Goal: Task Accomplishment & Management: Manage account settings

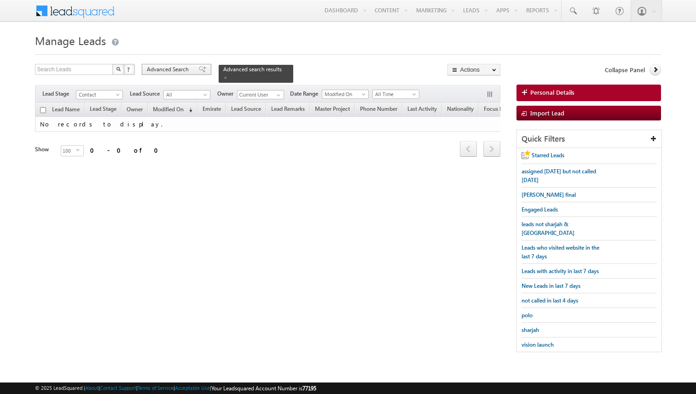
click at [199, 71] on span at bounding box center [202, 69] width 7 height 6
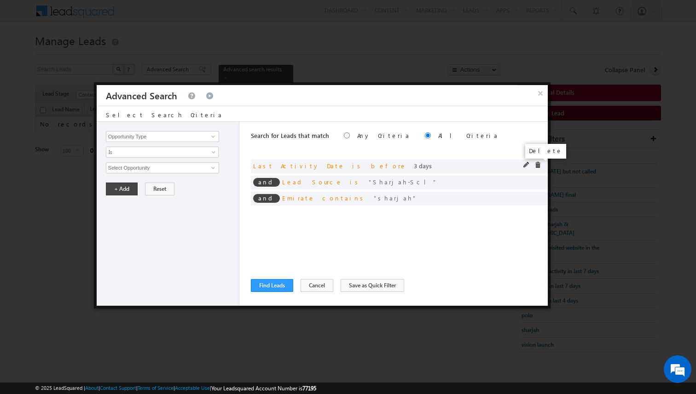
click at [536, 166] on span at bounding box center [537, 165] width 6 height 6
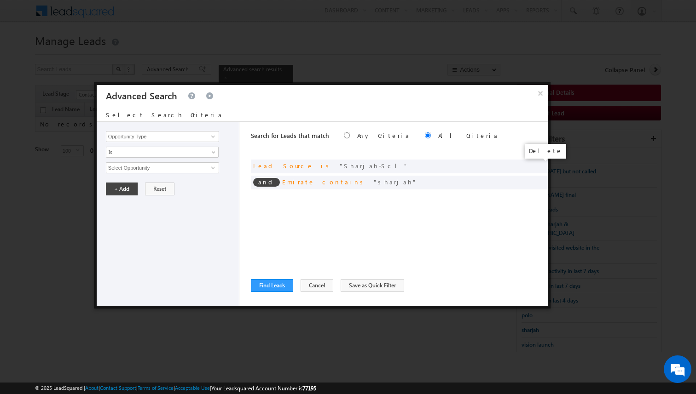
click at [0, 0] on span at bounding box center [0, 0] width 0 height 0
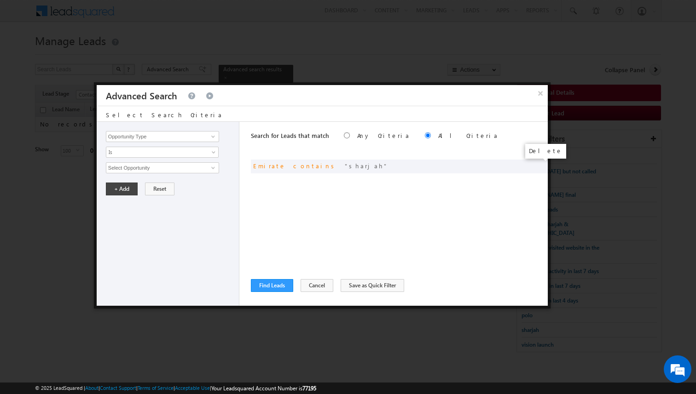
click at [0, 0] on span at bounding box center [0, 0] width 0 height 0
click at [196, 137] on input "Opportunity Type" at bounding box center [162, 136] width 113 height 11
click at [188, 167] on span "None Selected" at bounding box center [158, 168] width 104 height 10
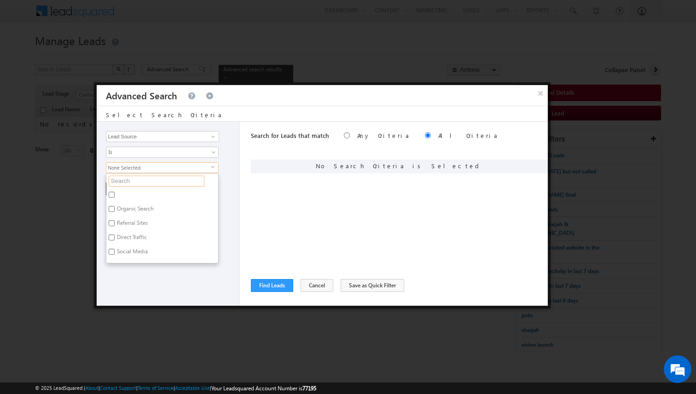
click at [168, 179] on input "text" at bounding box center [157, 181] width 96 height 11
click at [167, 136] on input "Lead Source" at bounding box center [162, 136] width 113 height 11
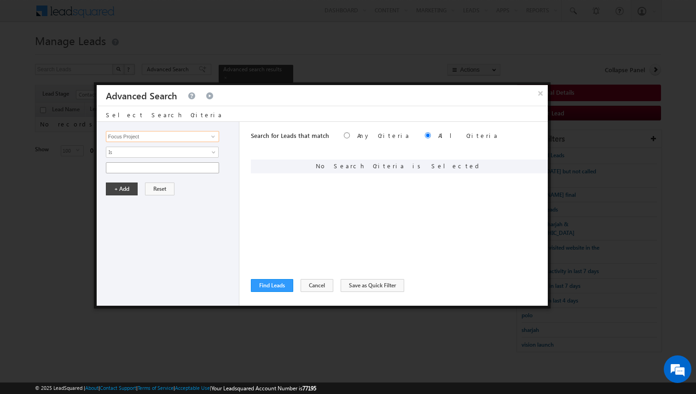
type input "Focus Project"
click at [150, 168] on input "text" at bounding box center [162, 167] width 113 height 11
type input "p1"
click at [127, 188] on button "+ Add" at bounding box center [122, 189] width 32 height 13
click at [277, 284] on button "Find Leads" at bounding box center [272, 285] width 42 height 13
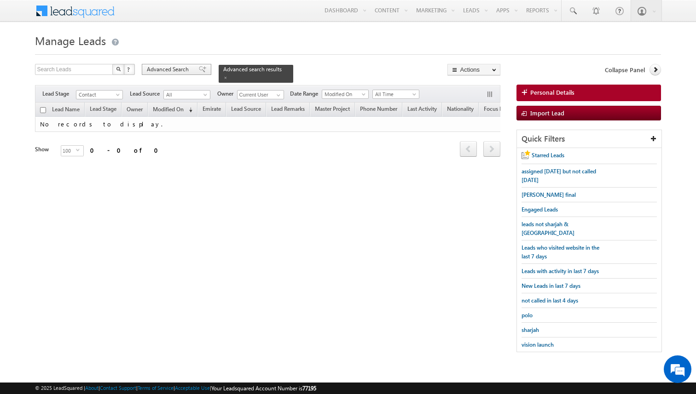
click at [179, 69] on span "Advanced Search" at bounding box center [169, 69] width 45 height 8
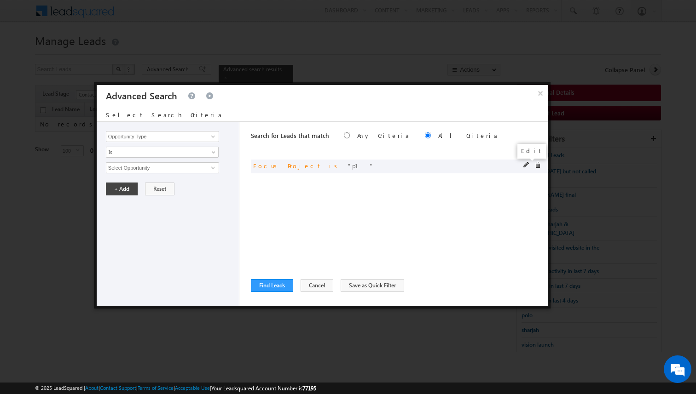
click at [524, 164] on span at bounding box center [526, 165] width 6 height 6
click at [181, 150] on span "Is" at bounding box center [156, 152] width 100 height 8
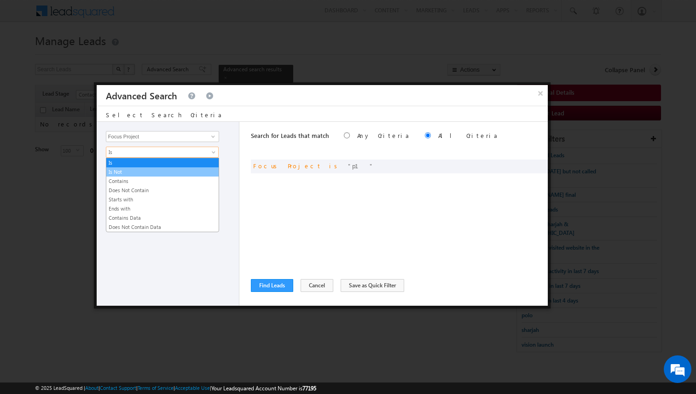
click at [155, 175] on link "Is Not" at bounding box center [162, 172] width 112 height 8
click at [160, 153] on span "Is Not" at bounding box center [156, 152] width 100 height 8
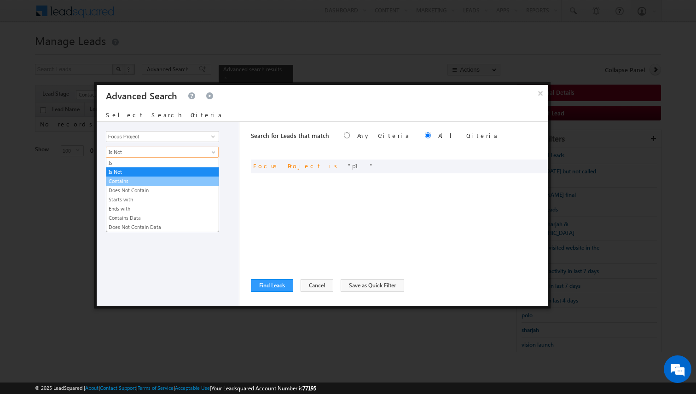
click at [145, 178] on link "Contains" at bounding box center [162, 181] width 112 height 8
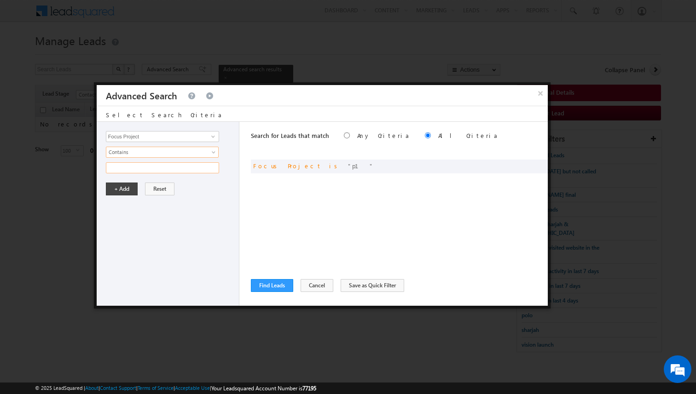
click at [140, 167] on input "text" at bounding box center [162, 167] width 113 height 11
type input "p1"
click at [128, 187] on button "+ Add" at bounding box center [122, 189] width 32 height 13
click at [278, 283] on button "Find Leads" at bounding box center [272, 285] width 42 height 13
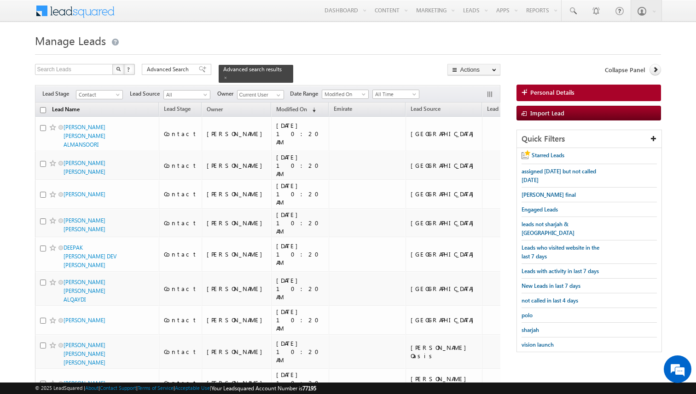
click at [70, 110] on link "Lead Name" at bounding box center [65, 110] width 37 height 12
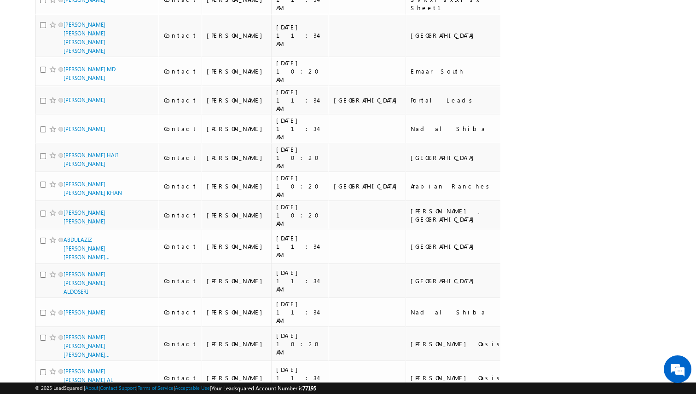
scroll to position [2619, 0]
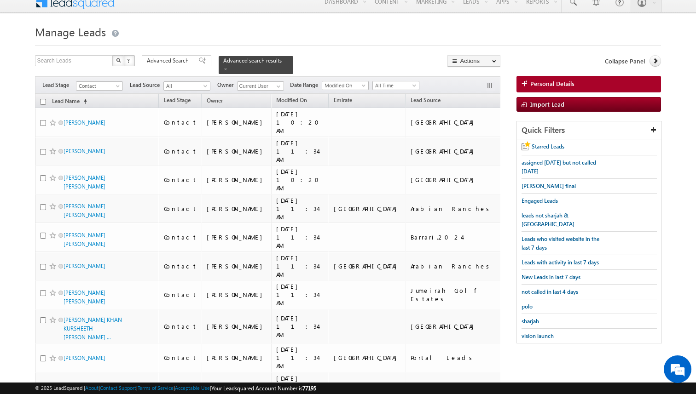
scroll to position [0, 0]
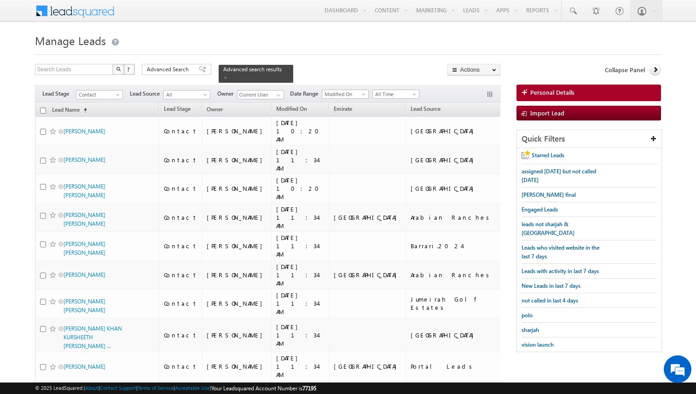
click at [42, 111] on input "checkbox" at bounding box center [43, 111] width 6 height 6
checkbox input "true"
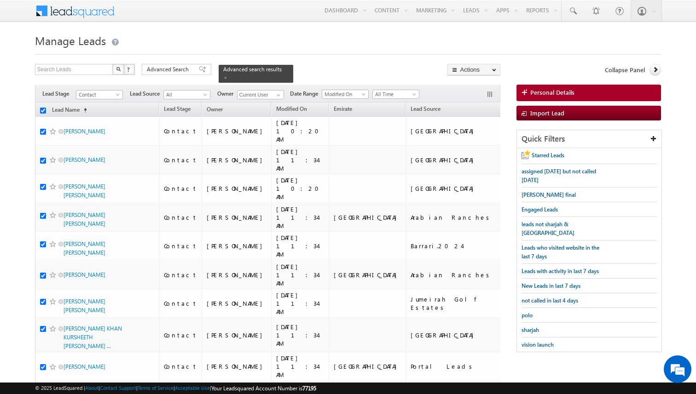
checkbox input "true"
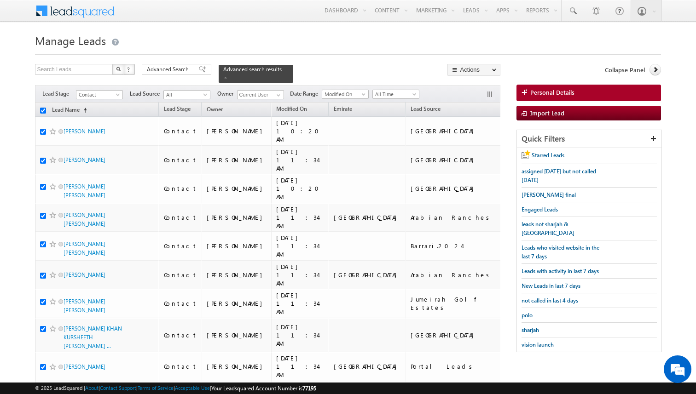
checkbox input "true"
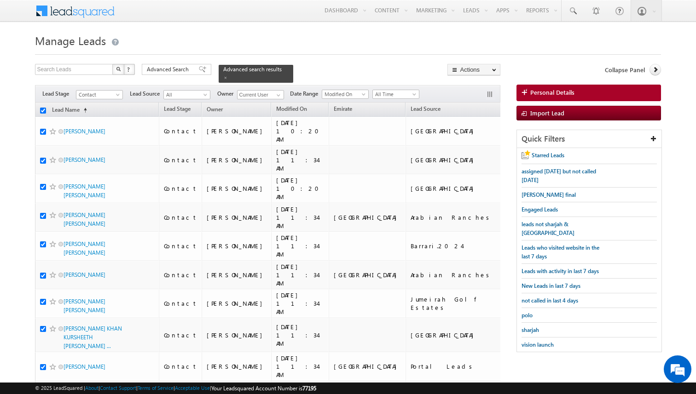
checkbox input "true"
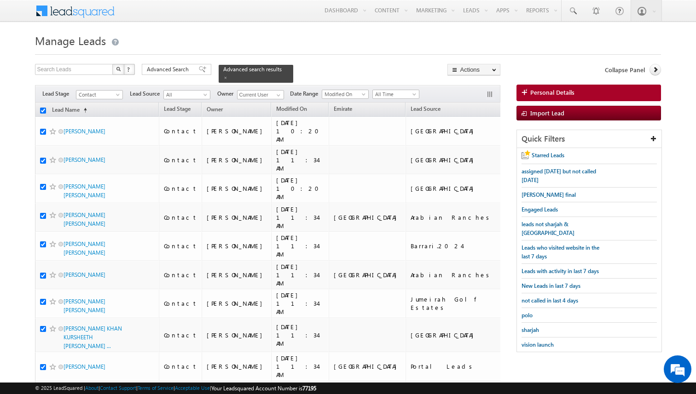
checkbox input "true"
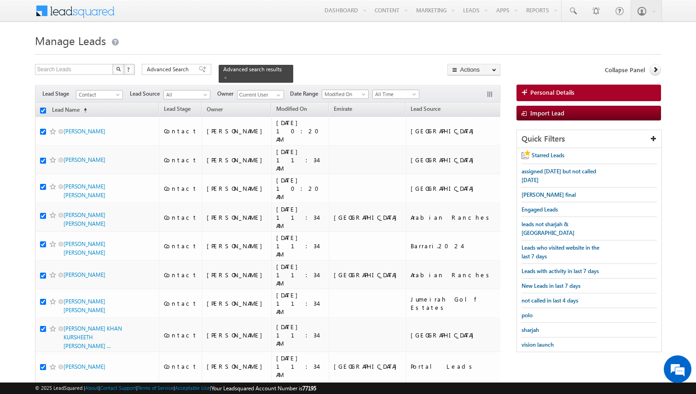
checkbox input "true"
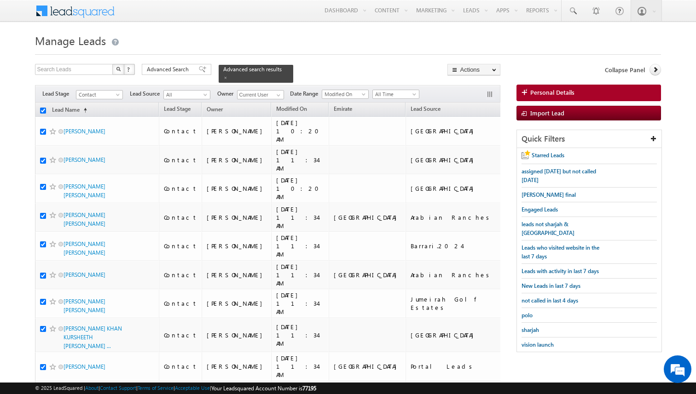
checkbox input "true"
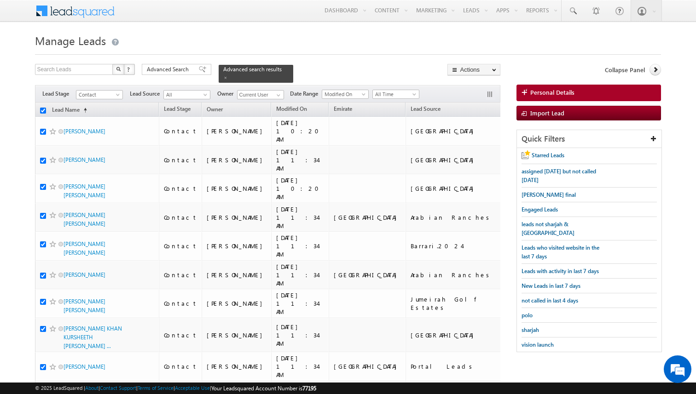
checkbox input "true"
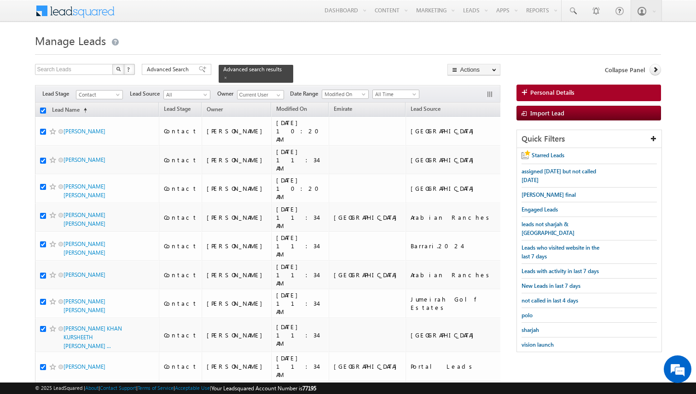
checkbox input "true"
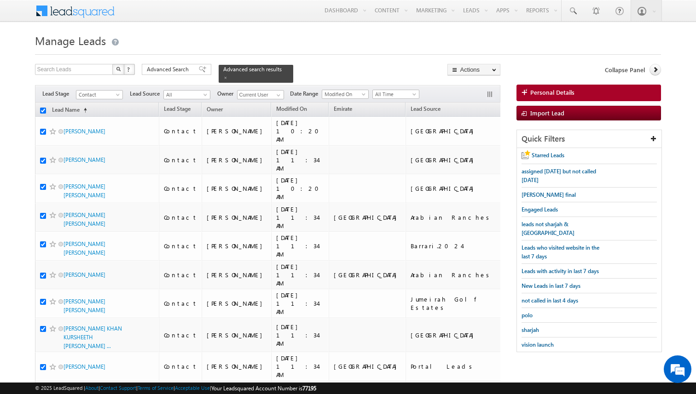
checkbox input "true"
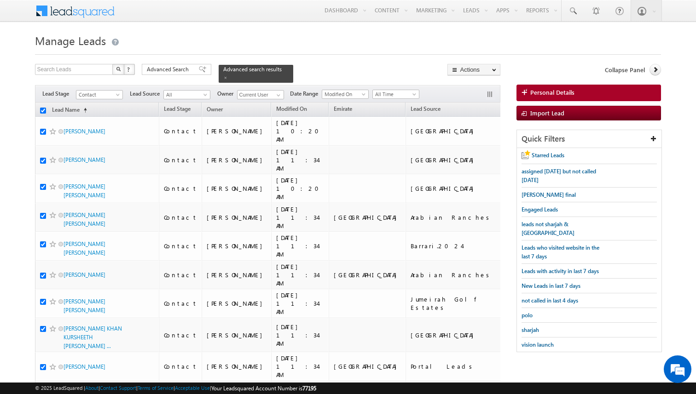
checkbox input "true"
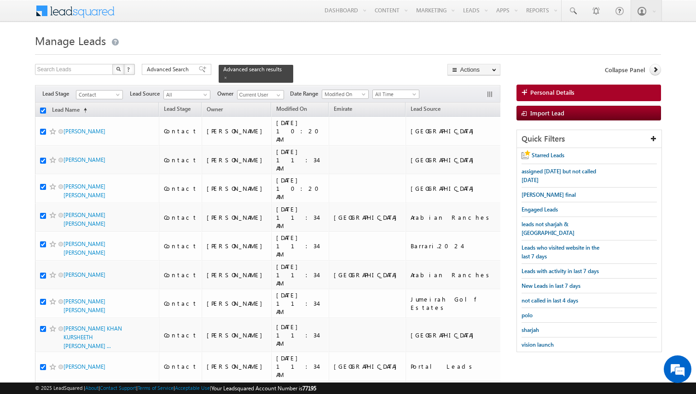
checkbox input "true"
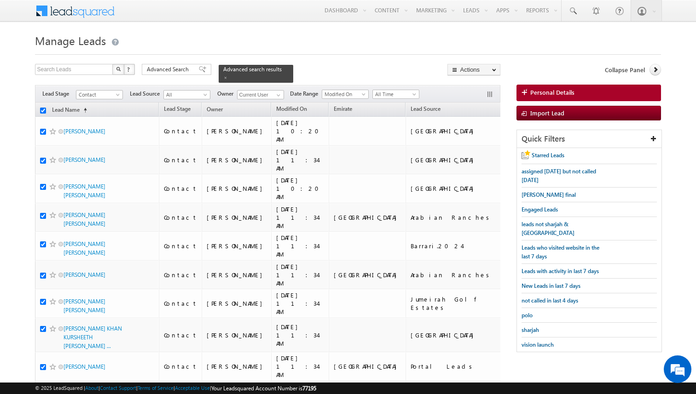
checkbox input "true"
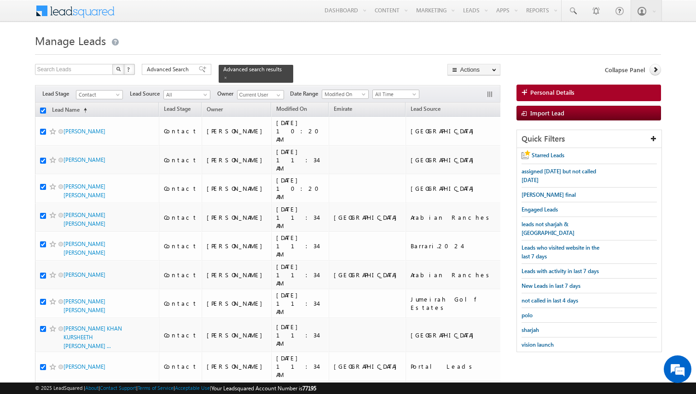
checkbox input "true"
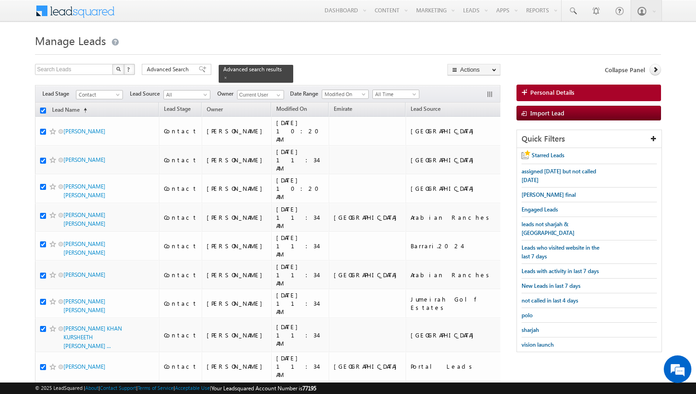
checkbox input "true"
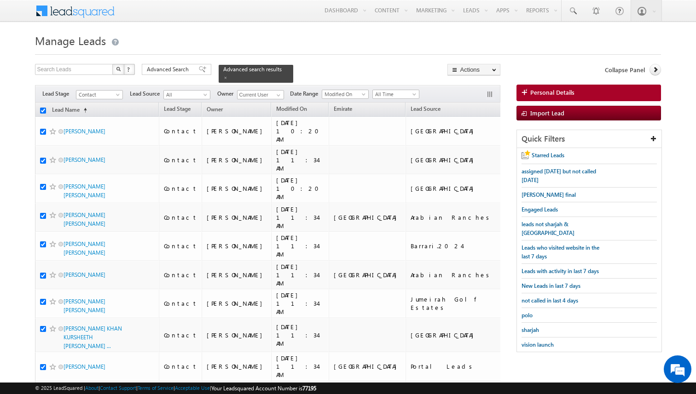
checkbox input "true"
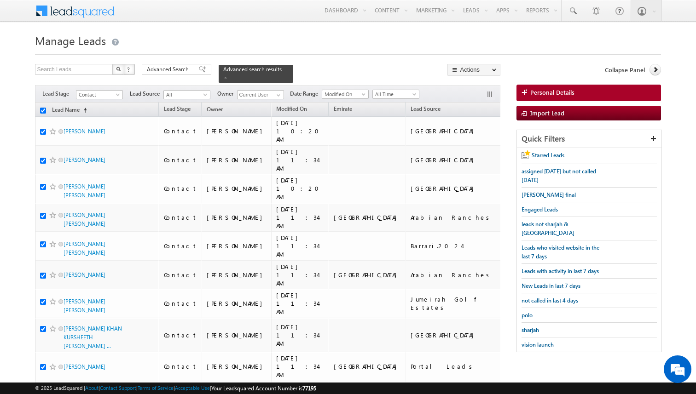
checkbox input "true"
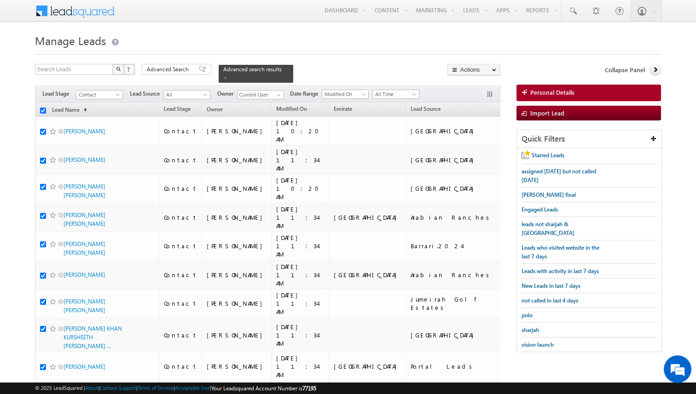
checkbox input "true"
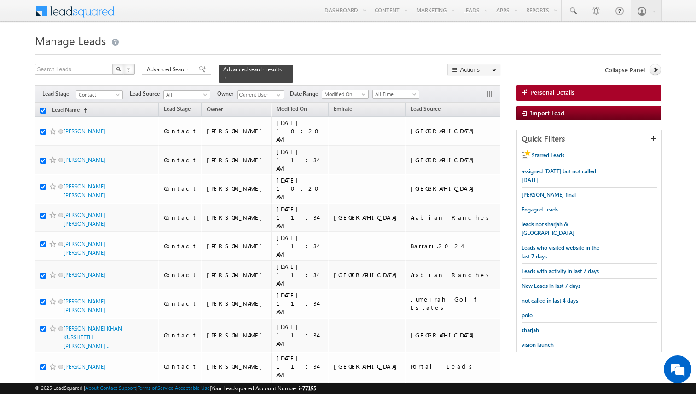
checkbox input "true"
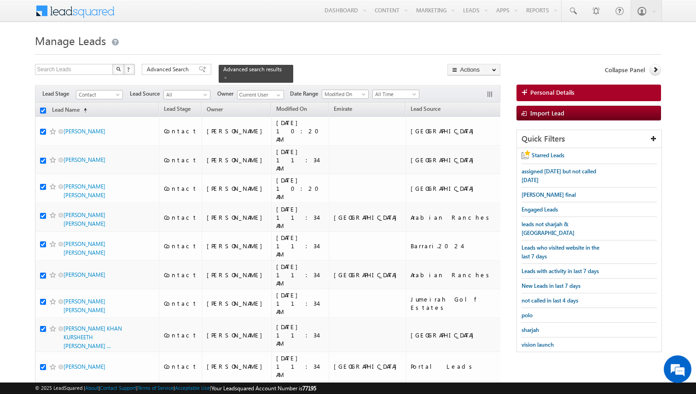
checkbox input "true"
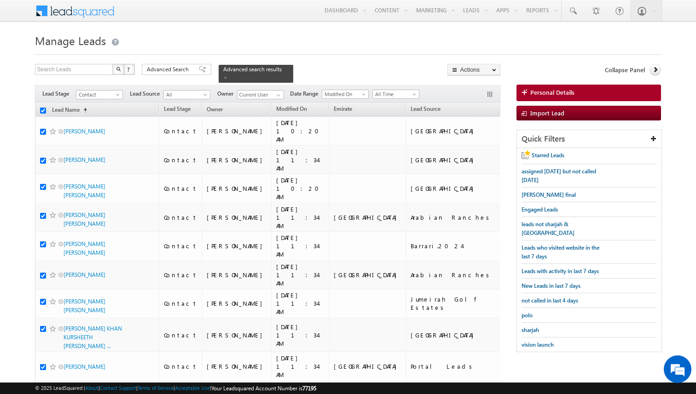
checkbox input "true"
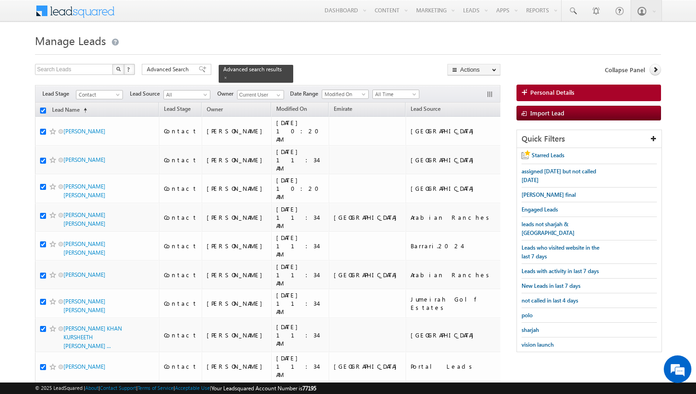
checkbox input "true"
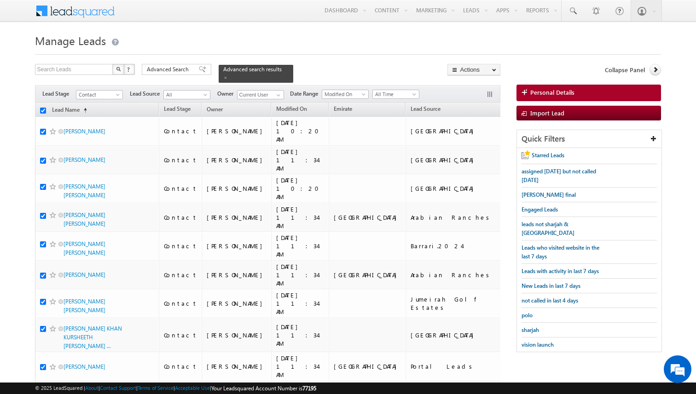
checkbox input "true"
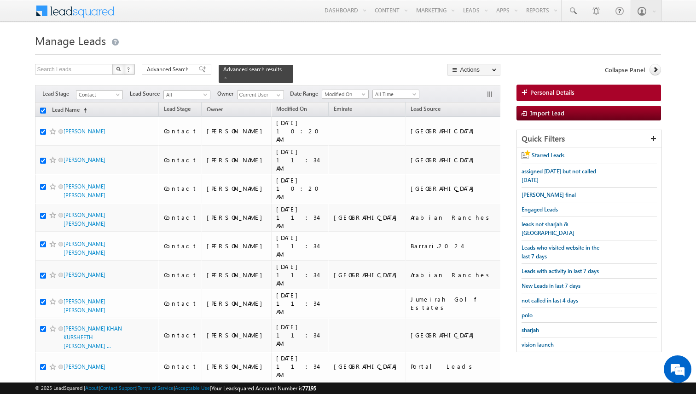
checkbox input "true"
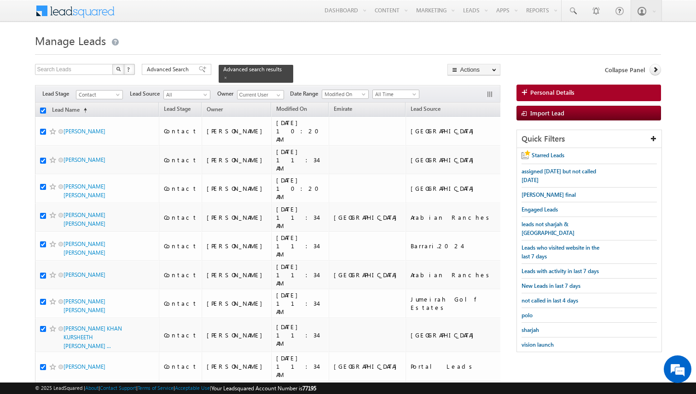
checkbox input "true"
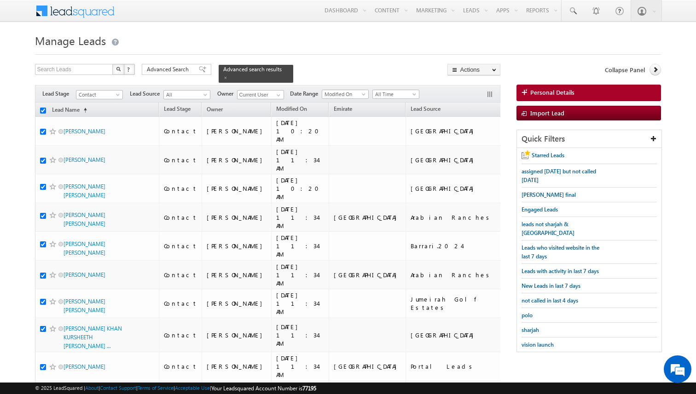
checkbox input "true"
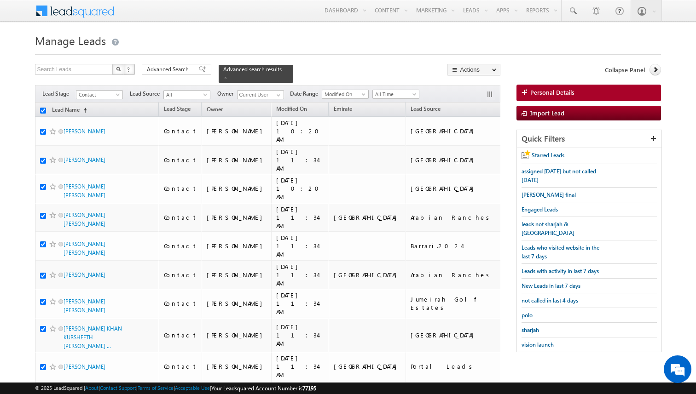
checkbox input "true"
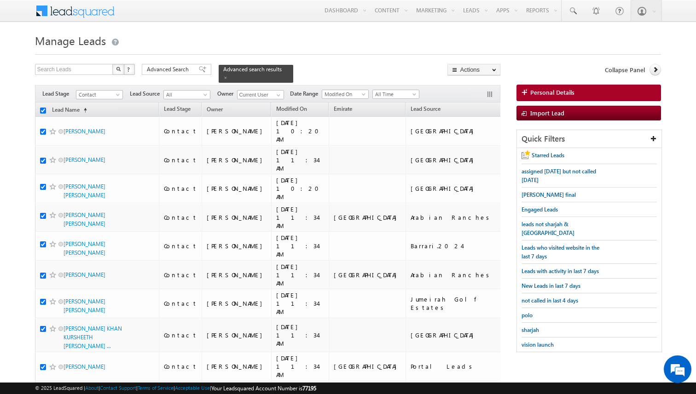
checkbox input "true"
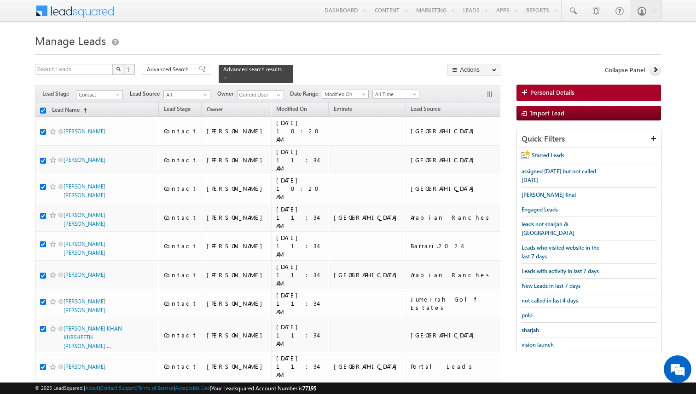
checkbox input "true"
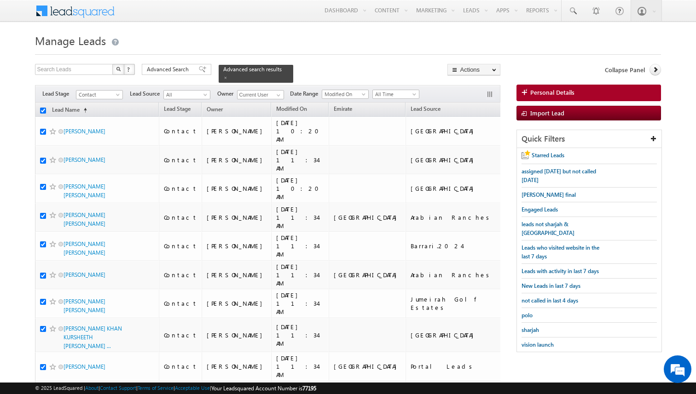
checkbox input "true"
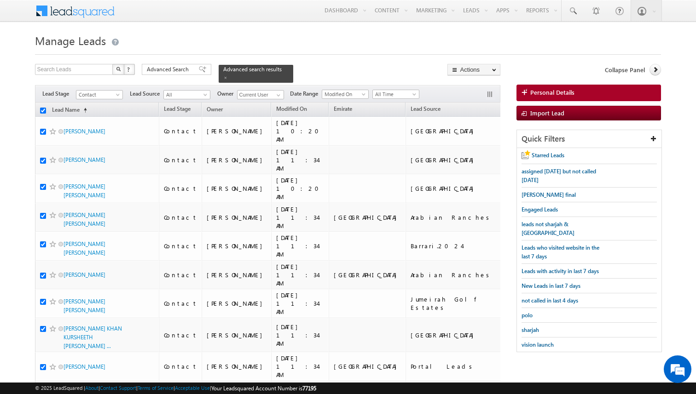
checkbox input "true"
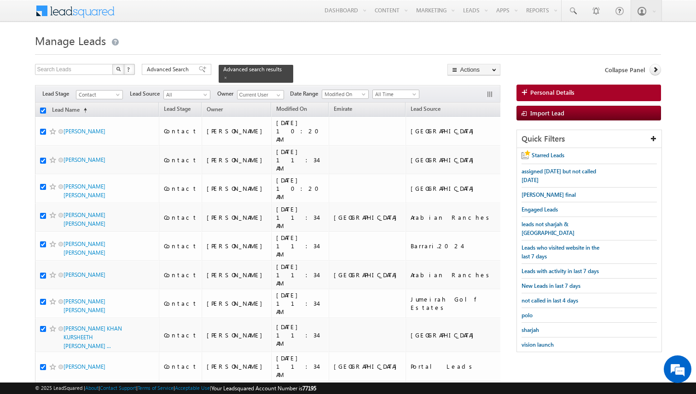
checkbox input "true"
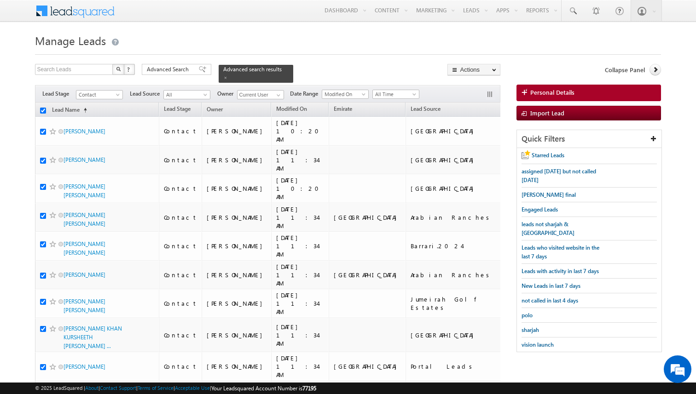
checkbox input "true"
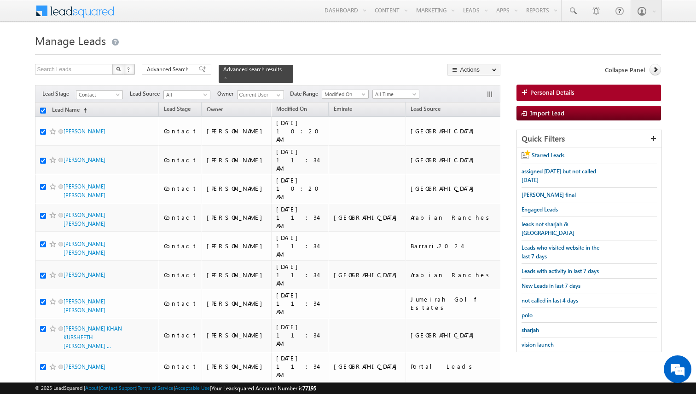
checkbox input "true"
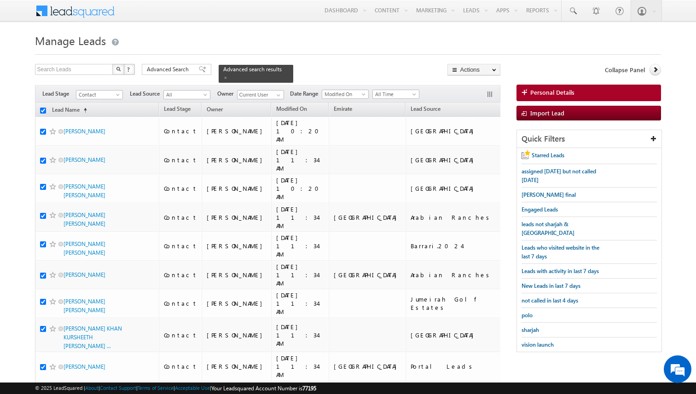
checkbox input "true"
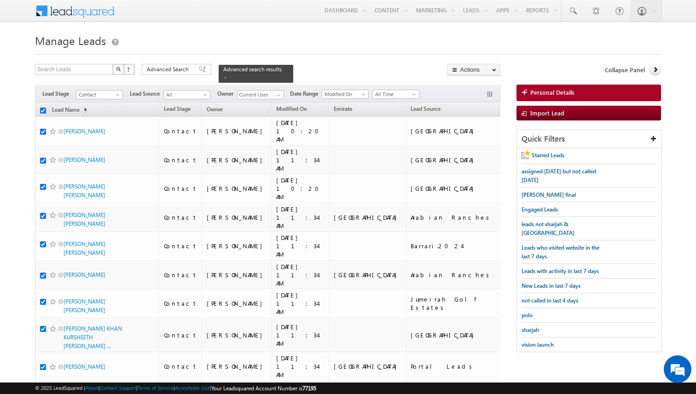
checkbox input "true"
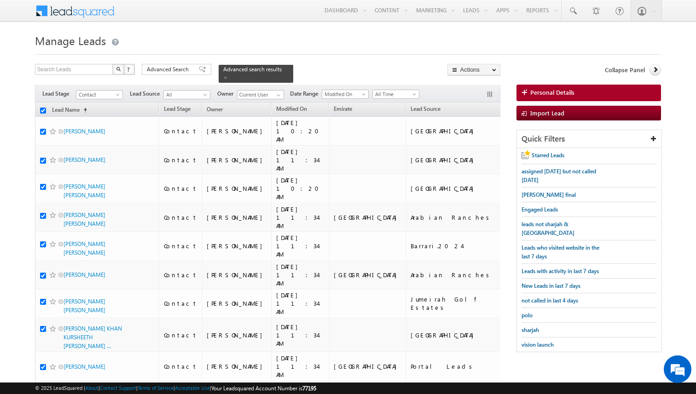
checkbox input "true"
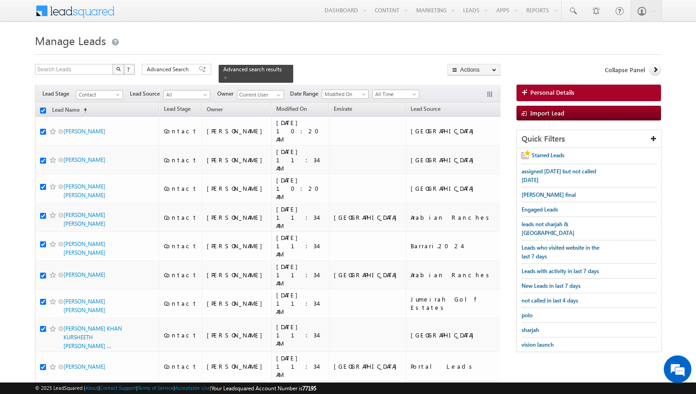
checkbox input "true"
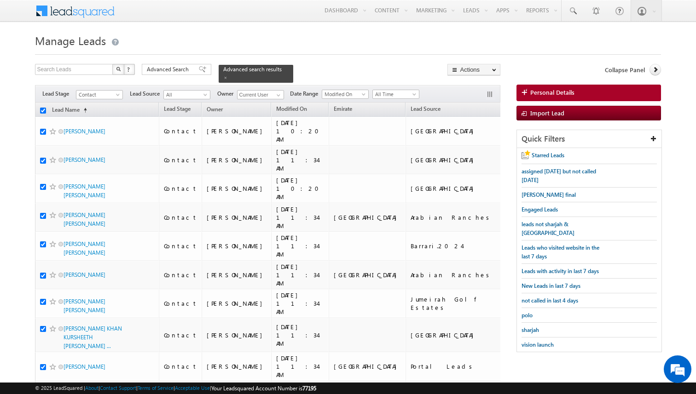
checkbox input "true"
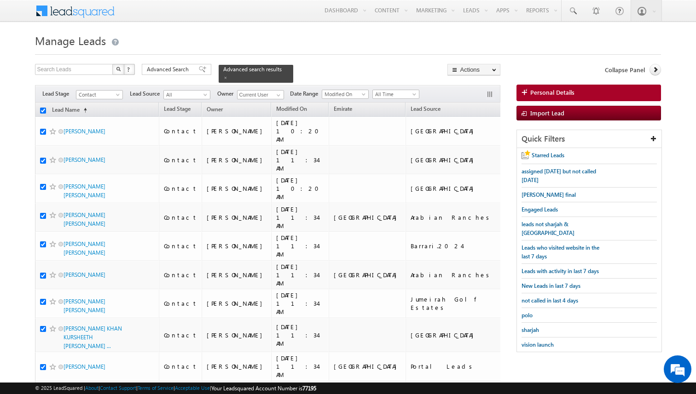
checkbox input "true"
click at [468, 148] on link "Change Owner" at bounding box center [474, 149] width 52 height 11
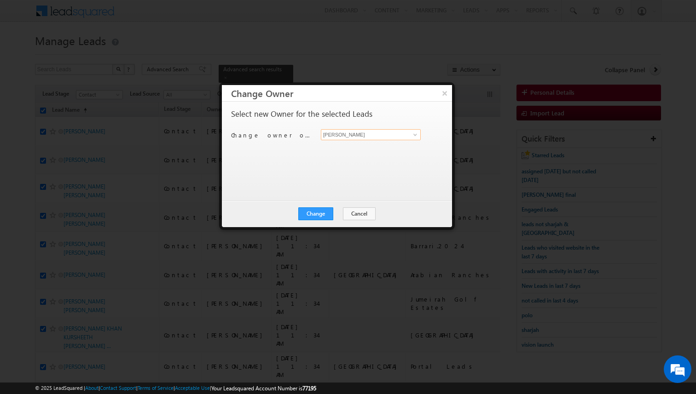
click at [365, 137] on input "[PERSON_NAME]" at bounding box center [371, 134] width 100 height 11
click at [322, 213] on button "Change" at bounding box center [315, 214] width 35 height 13
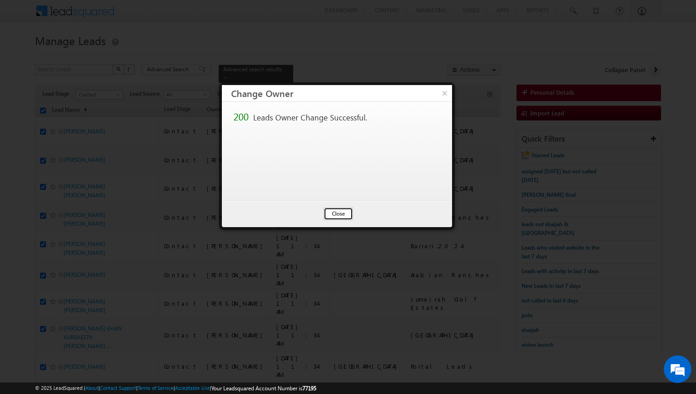
click at [344, 211] on button "Close" at bounding box center [337, 214] width 29 height 13
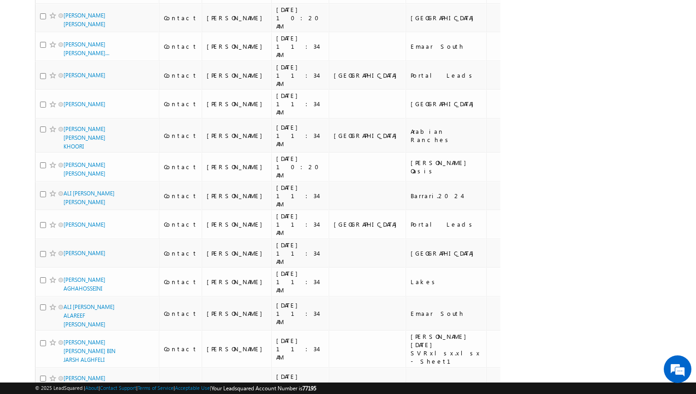
scroll to position [5431, 0]
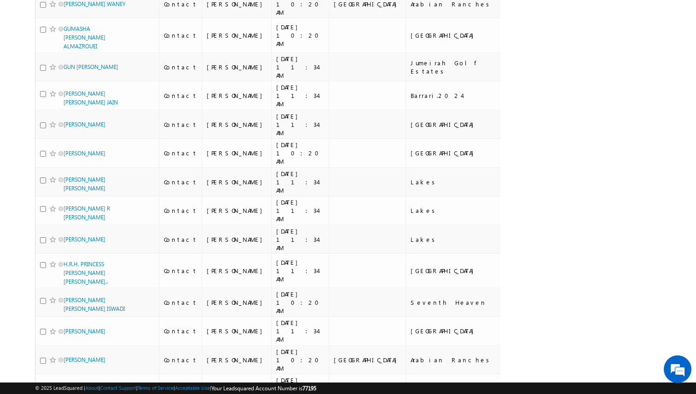
scroll to position [0, 0]
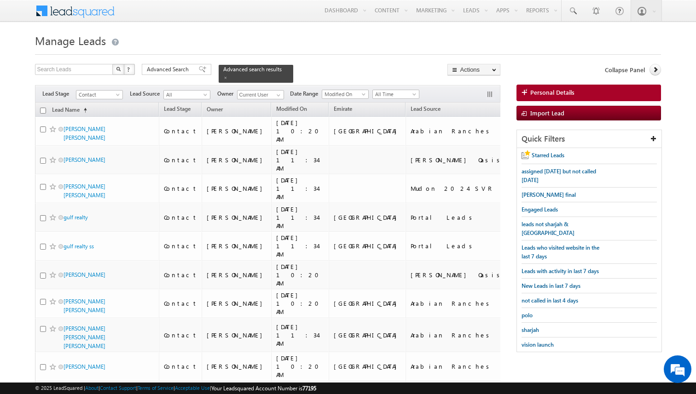
click at [43, 111] on input "checkbox" at bounding box center [43, 111] width 6 height 6
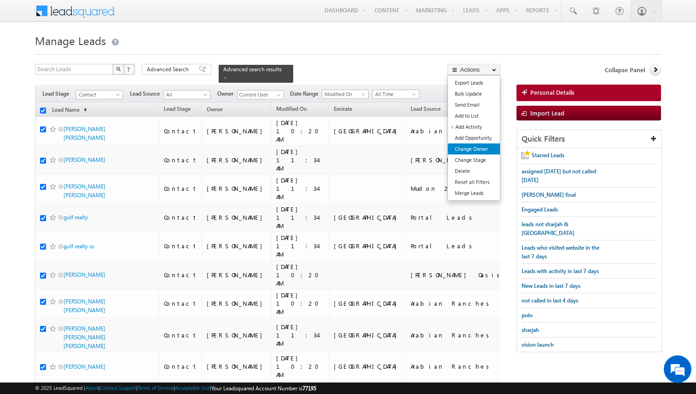
click at [473, 146] on link "Change Owner" at bounding box center [474, 149] width 52 height 11
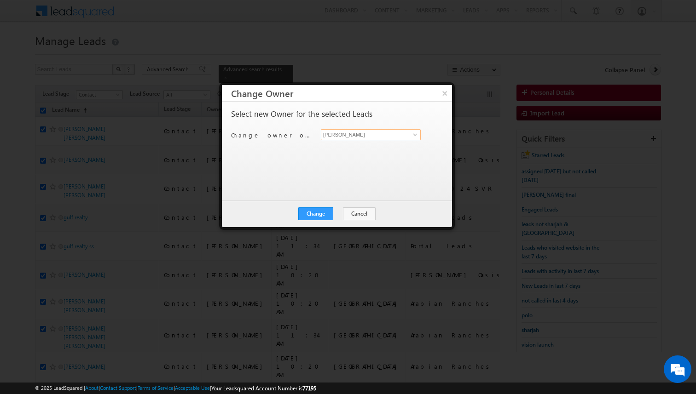
click at [352, 133] on input "[PERSON_NAME]" at bounding box center [371, 134] width 100 height 11
click at [329, 211] on button "Change" at bounding box center [315, 214] width 35 height 13
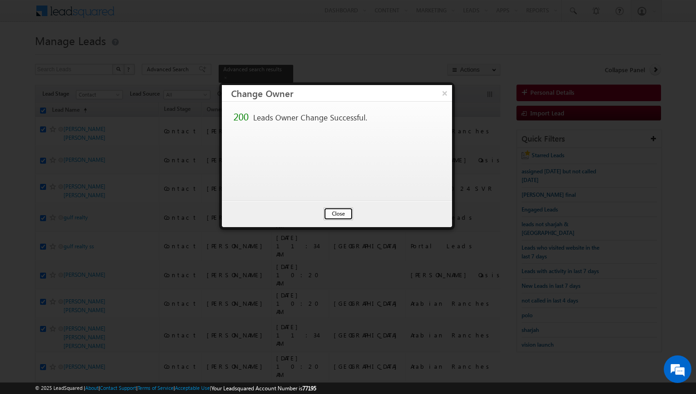
click at [345, 212] on button "Close" at bounding box center [337, 214] width 29 height 13
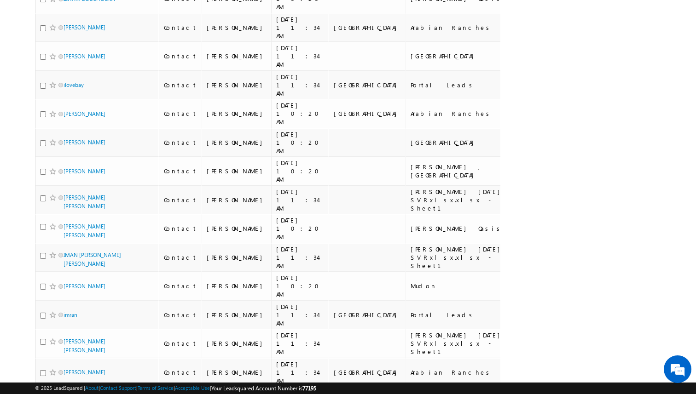
scroll to position [4909, 0]
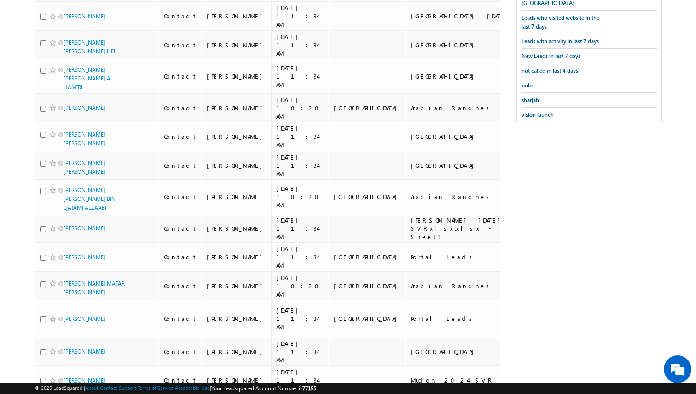
scroll to position [0, 0]
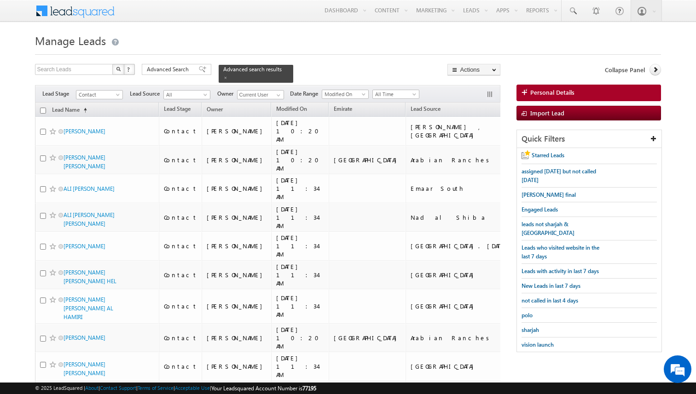
click at [44, 112] on input "checkbox" at bounding box center [43, 111] width 6 height 6
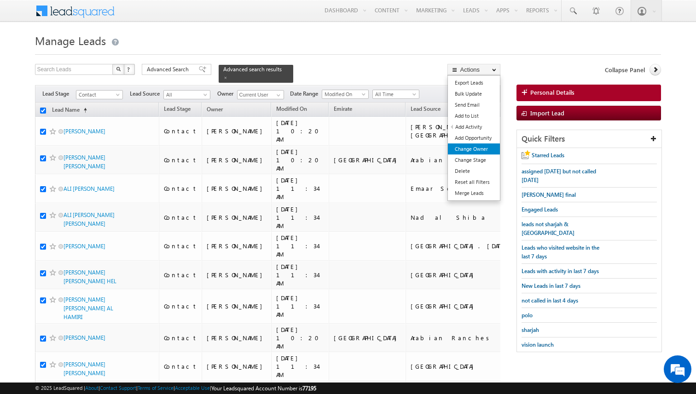
click at [479, 144] on link "Change Owner" at bounding box center [474, 149] width 52 height 11
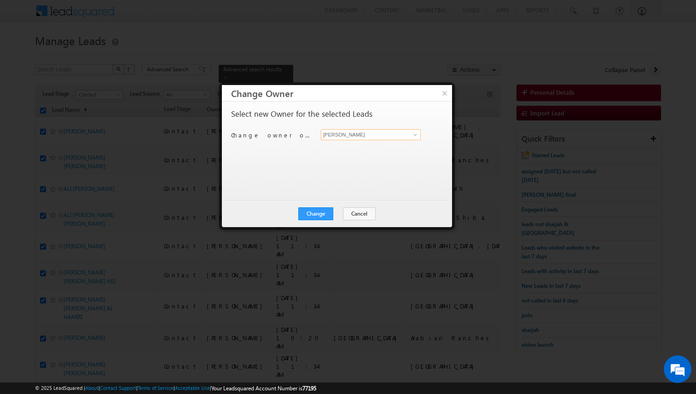
click at [362, 131] on input "[PERSON_NAME]" at bounding box center [371, 134] width 100 height 11
click at [328, 215] on button "Change" at bounding box center [315, 214] width 35 height 13
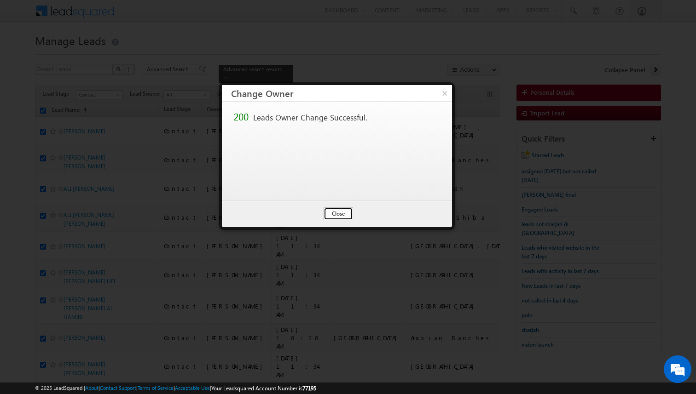
click at [343, 218] on button "Close" at bounding box center [337, 214] width 29 height 13
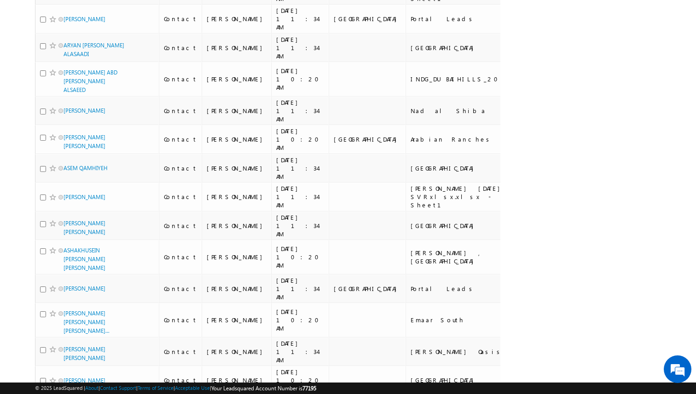
scroll to position [5102, 0]
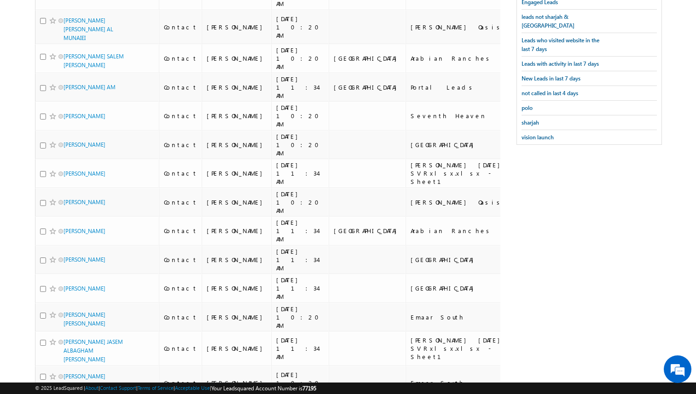
scroll to position [19, 0]
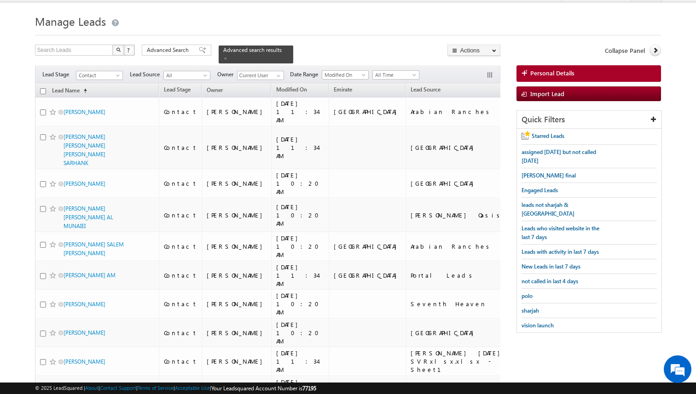
click at [45, 92] on input "checkbox" at bounding box center [43, 91] width 6 height 6
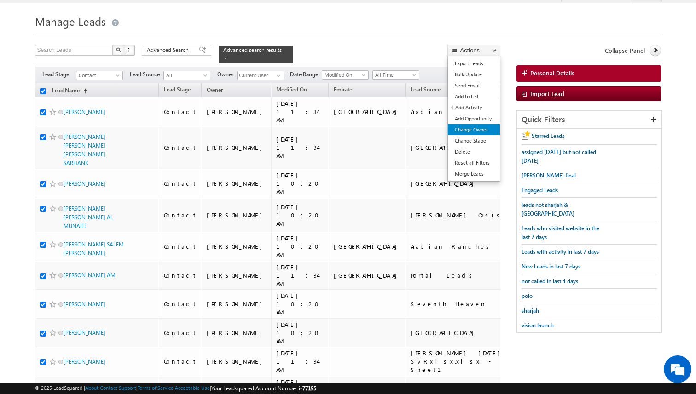
click at [473, 127] on link "Change Owner" at bounding box center [474, 129] width 52 height 11
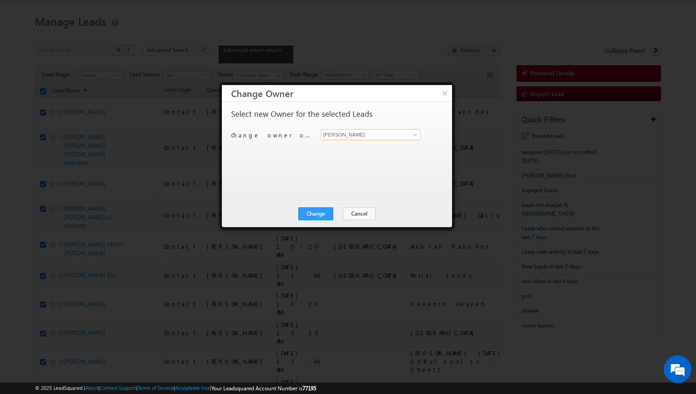
click at [337, 135] on input "[PERSON_NAME]" at bounding box center [371, 134] width 100 height 11
click at [333, 156] on div "Select new Owner for the selected Leads Change owner of 200 leads to Kunal Sehr…" at bounding box center [336, 147] width 210 height 74
click at [316, 217] on button "Change" at bounding box center [315, 214] width 35 height 13
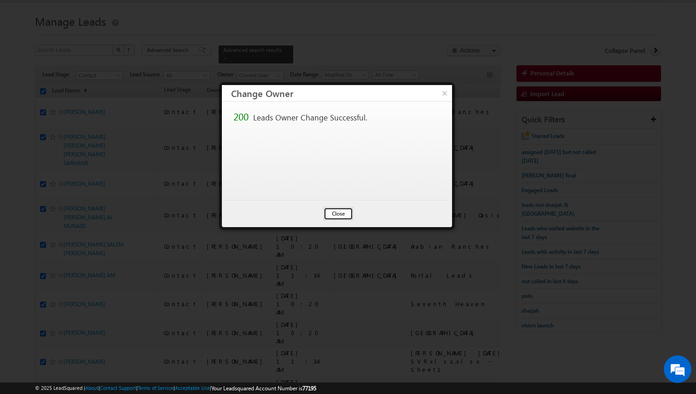
click at [337, 216] on button "Close" at bounding box center [337, 214] width 29 height 13
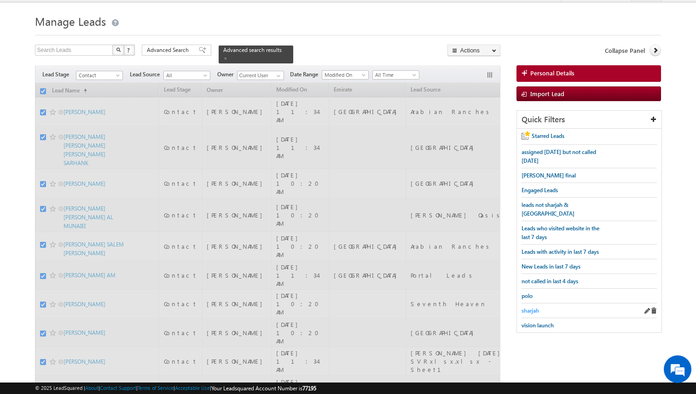
click at [533, 307] on span "sharjah" at bounding box center [529, 310] width 17 height 7
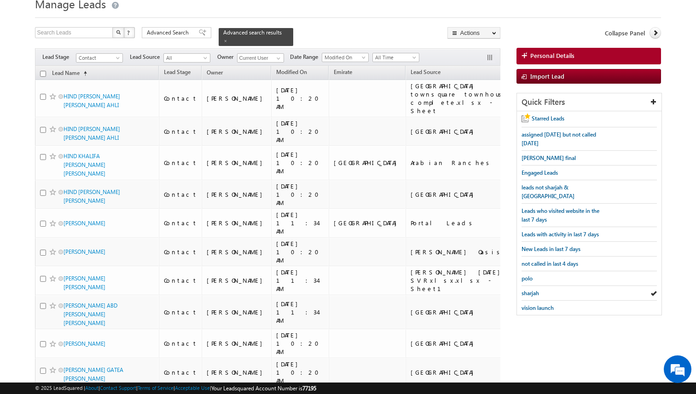
scroll to position [18, 0]
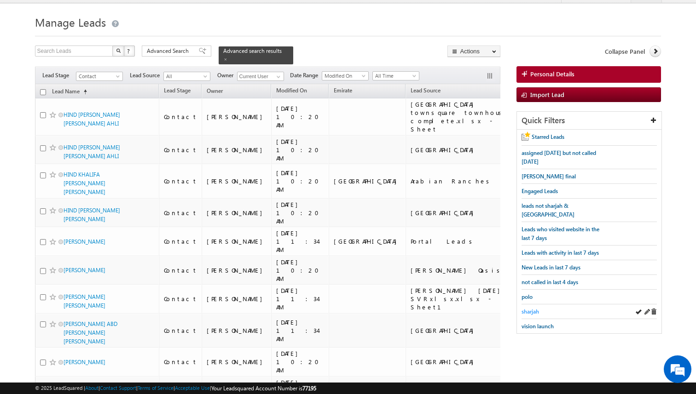
click at [529, 308] on span "sharjah" at bounding box center [529, 311] width 17 height 7
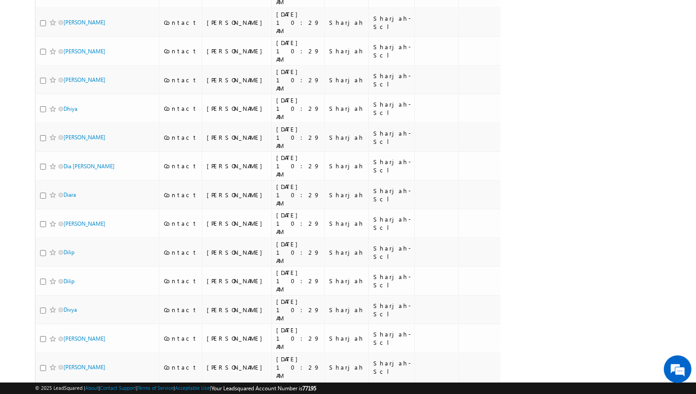
scroll to position [0, 0]
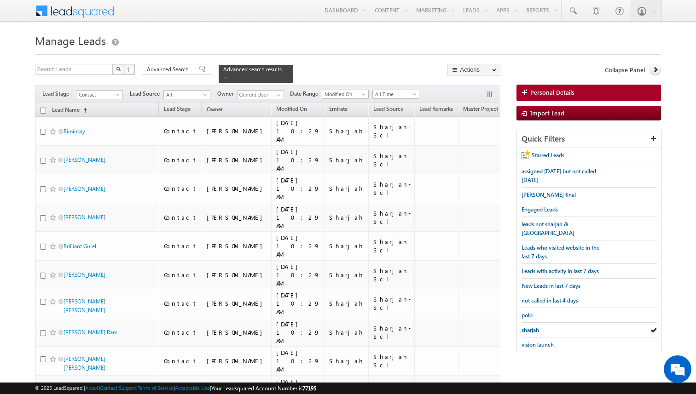
click at [41, 109] on input "checkbox" at bounding box center [43, 111] width 6 height 6
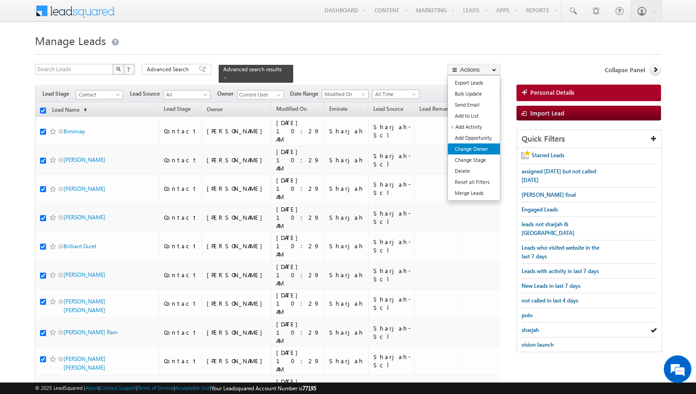
click at [472, 148] on link "Change Owner" at bounding box center [474, 149] width 52 height 11
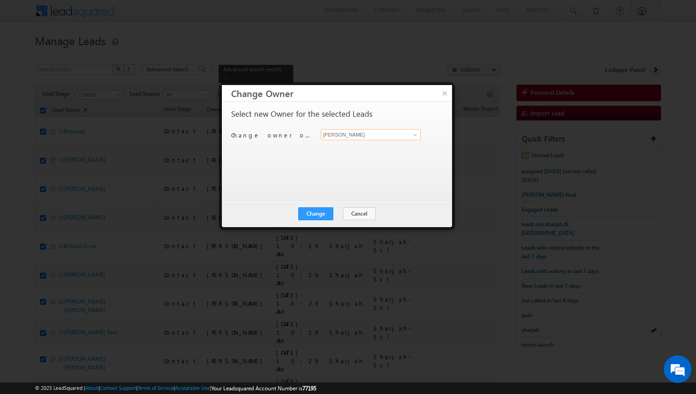
click at [351, 137] on input "[PERSON_NAME]" at bounding box center [371, 134] width 100 height 11
type input "[PERSON_NAME]"
click at [322, 208] on button "Change" at bounding box center [315, 214] width 35 height 13
